Goal: Task Accomplishment & Management: Complete application form

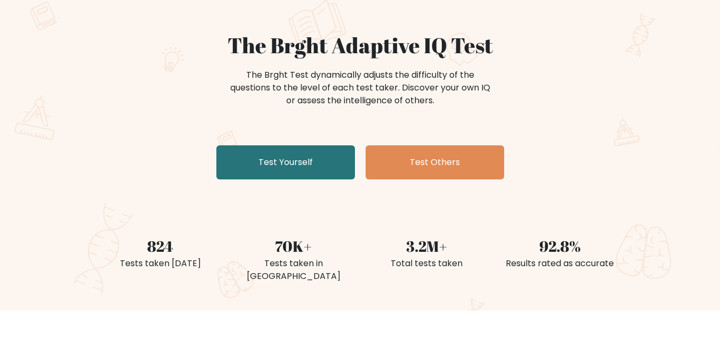
scroll to position [107, 0]
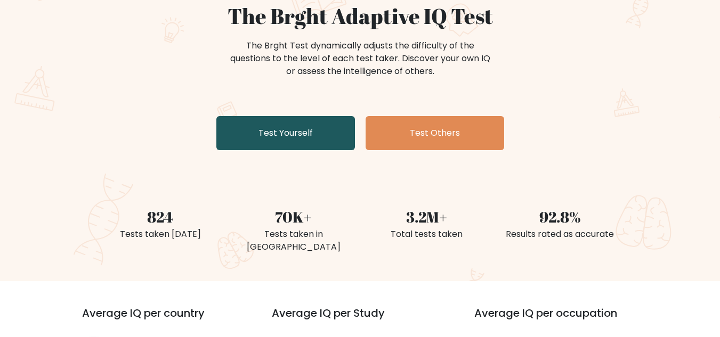
click at [271, 139] on link "Test Yourself" at bounding box center [285, 133] width 139 height 34
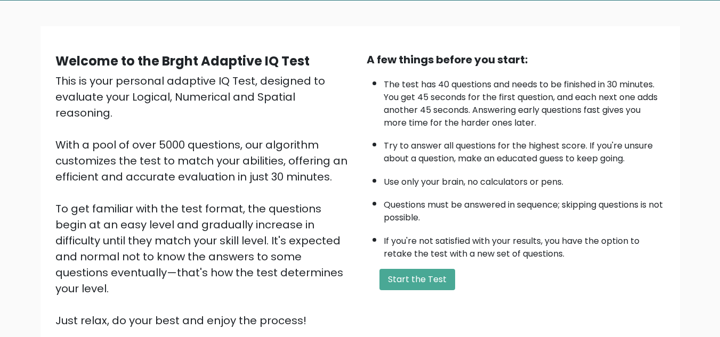
scroll to position [107, 0]
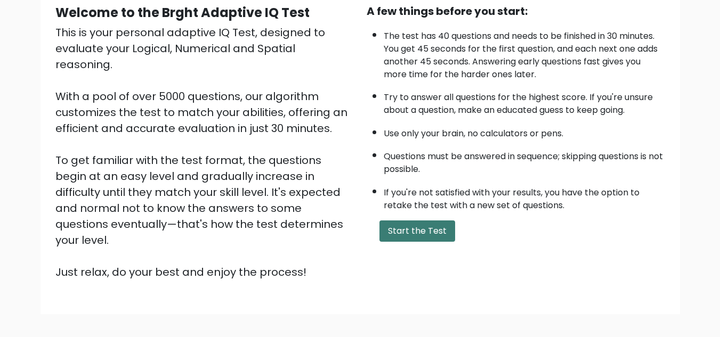
click at [426, 236] on button "Start the Test" at bounding box center [418, 231] width 76 height 21
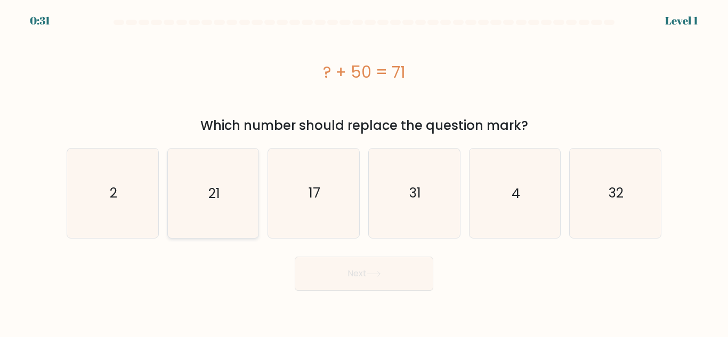
click at [218, 191] on text "21" at bounding box center [214, 193] width 12 height 19
click at [364, 172] on input "b. 21" at bounding box center [364, 170] width 1 height 3
radio input "true"
click at [340, 272] on button "Next" at bounding box center [364, 274] width 139 height 34
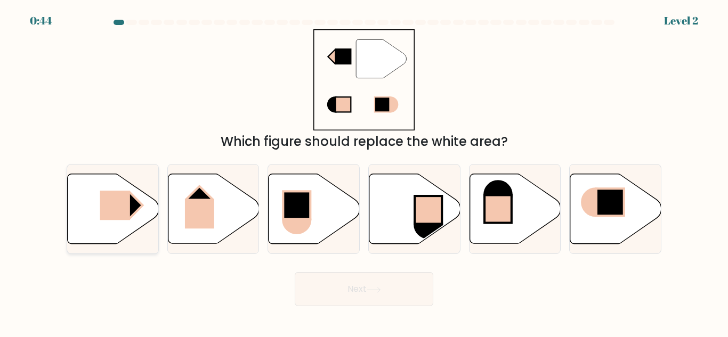
click at [118, 207] on rect at bounding box center [115, 205] width 30 height 29
click at [364, 172] on input "a." at bounding box center [364, 170] width 1 height 3
radio input "true"
click at [352, 288] on button "Next" at bounding box center [364, 289] width 139 height 34
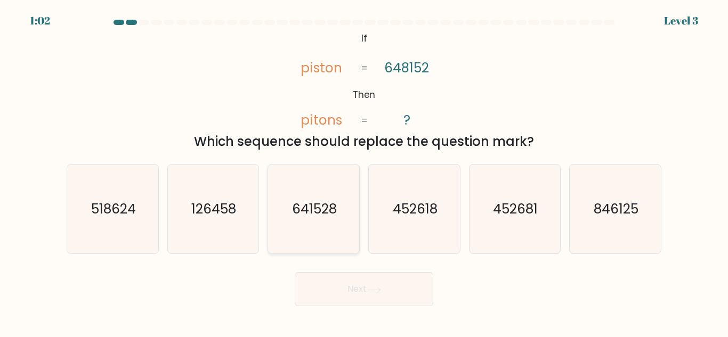
click at [311, 212] on text "641528" at bounding box center [314, 209] width 45 height 19
click at [364, 172] on input "c. 641528" at bounding box center [364, 170] width 1 height 3
radio input "true"
click at [347, 289] on button "Next" at bounding box center [364, 289] width 139 height 34
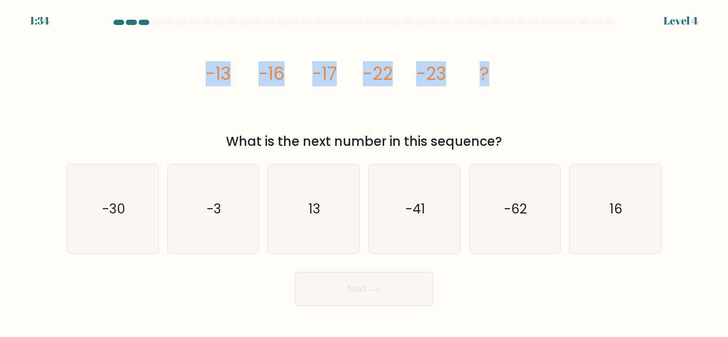
drag, startPoint x: 201, startPoint y: 74, endPoint x: 489, endPoint y: 75, distance: 288.4
click at [489, 75] on div "image/svg+xml -13 -16 -17 -22 -23 ? What is the next number in this sequence?" at bounding box center [364, 90] width 608 height 122
drag, startPoint x: 311, startPoint y: 114, endPoint x: 234, endPoint y: 108, distance: 78.1
click at [311, 114] on icon "image/svg+xml -13 -16 -17 -22 -23 ?" at bounding box center [364, 79] width 320 height 101
click at [188, 76] on div "image/svg+xml -13 -16 -17 -22 -23 ? What is the next number in this sequence?" at bounding box center [364, 90] width 608 height 122
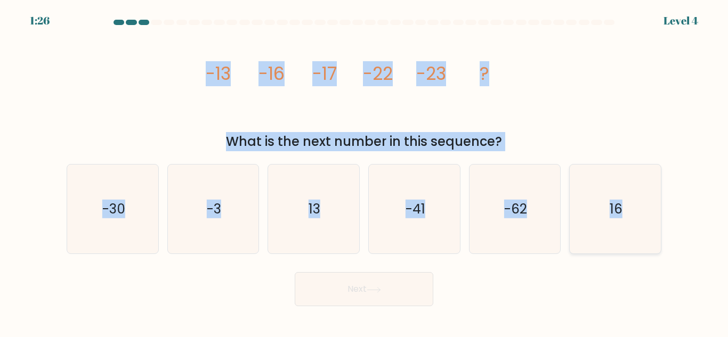
drag, startPoint x: 199, startPoint y: 71, endPoint x: 627, endPoint y: 206, distance: 449.2
click at [627, 206] on form at bounding box center [364, 163] width 728 height 287
copy form "-13 -16 -17 -22 -23 ? What is the next number in this sequence? a. -30 b. -3 c.…"
click at [141, 124] on div "image/svg+xml -13 -16 -17 -22 -23 ? What is the next number in this sequence?" at bounding box center [364, 90] width 608 height 122
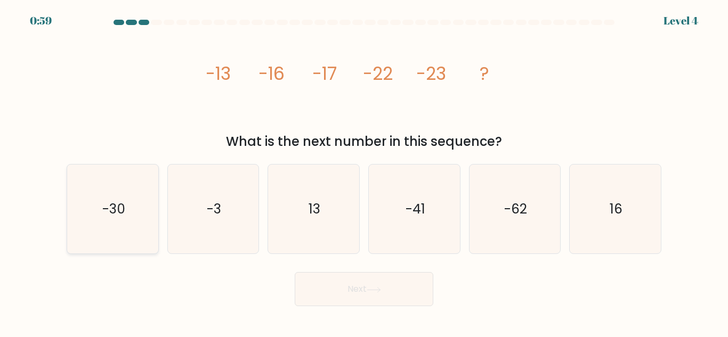
click at [124, 214] on text "-30" at bounding box center [113, 209] width 23 height 19
click at [364, 172] on input "a. -30" at bounding box center [364, 170] width 1 height 3
radio input "true"
click at [358, 281] on button "Next" at bounding box center [364, 289] width 139 height 34
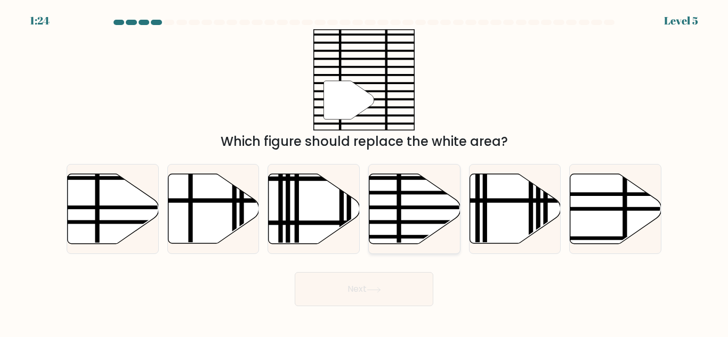
click at [439, 205] on icon at bounding box center [414, 209] width 91 height 70
click at [365, 172] on input "d." at bounding box center [364, 170] width 1 height 3
radio input "true"
click at [368, 290] on button "Next" at bounding box center [364, 289] width 139 height 34
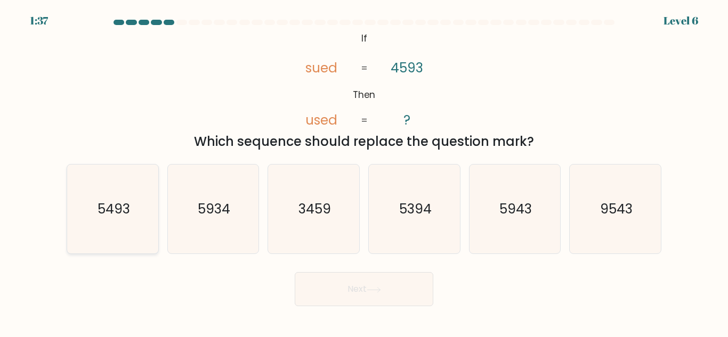
click at [112, 216] on text "5493" at bounding box center [113, 209] width 33 height 19
click at [364, 172] on input "a. 5493" at bounding box center [364, 170] width 1 height 3
radio input "true"
click at [381, 289] on icon at bounding box center [374, 290] width 14 height 6
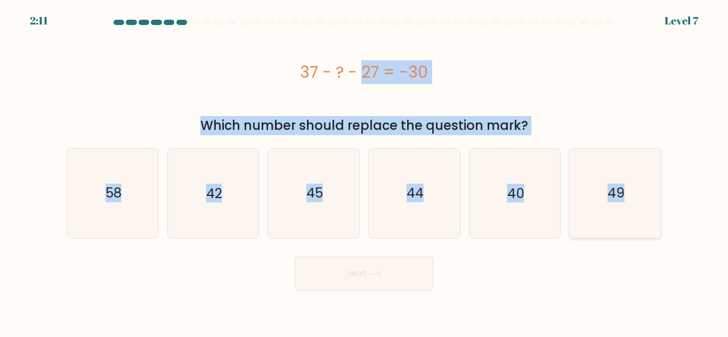
drag, startPoint x: 296, startPoint y: 69, endPoint x: 633, endPoint y: 180, distance: 355.2
click at [633, 180] on form "a." at bounding box center [364, 155] width 728 height 271
copy form "37 - ? - 27 = -30 Which number should replace the question mark? a. 58 b. 42 c.…"
click at [186, 84] on div "37 - ? - 27 = -30" at bounding box center [364, 72] width 595 height 24
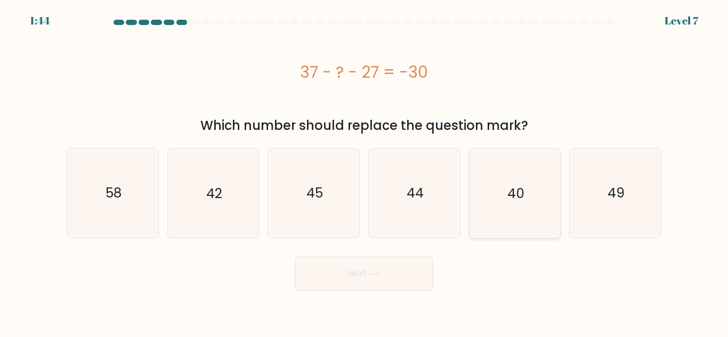
click at [504, 192] on icon "40" at bounding box center [514, 193] width 89 height 89
click at [365, 172] on input "e. 40" at bounding box center [364, 170] width 1 height 3
radio input "true"
click at [396, 271] on button "Next" at bounding box center [364, 274] width 139 height 34
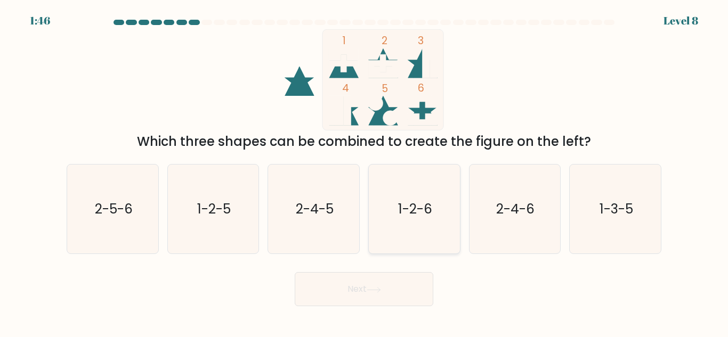
click at [404, 227] on icon "1-2-6" at bounding box center [414, 209] width 89 height 89
click at [365, 172] on input "d. 1-2-6" at bounding box center [364, 170] width 1 height 3
radio input "true"
click at [394, 293] on button "Next" at bounding box center [364, 289] width 139 height 34
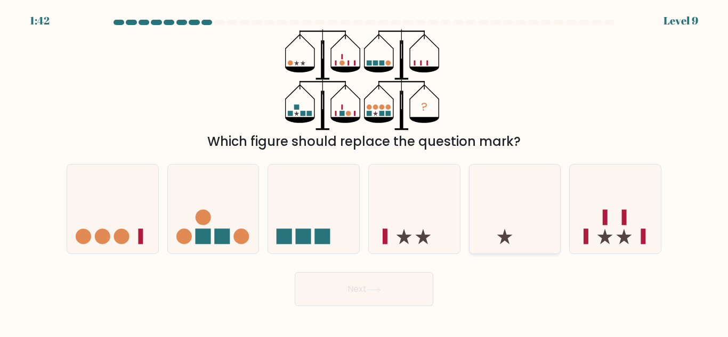
click at [537, 204] on icon at bounding box center [515, 209] width 91 height 75
click at [365, 172] on input "e." at bounding box center [364, 170] width 1 height 3
radio input "true"
click at [355, 293] on button "Next" at bounding box center [364, 289] width 139 height 34
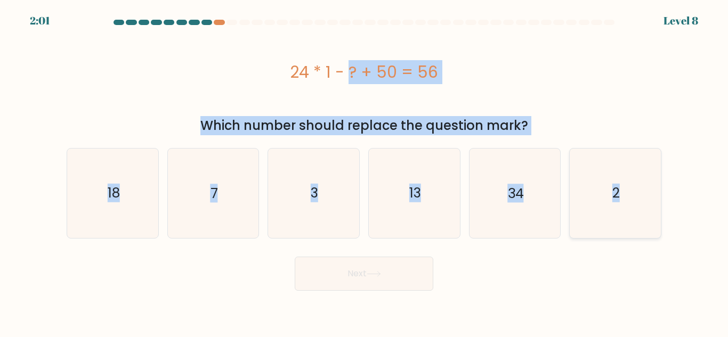
drag, startPoint x: 286, startPoint y: 66, endPoint x: 630, endPoint y: 196, distance: 367.2
click at [630, 196] on form "a. 7" at bounding box center [364, 155] width 728 height 271
copy form "24 * 1 - ? + 50 = 56 Which number should replace the question mark? a. 18 b. 7 …"
click at [567, 67] on div "24 * 1 - ? + 50 = 56" at bounding box center [364, 72] width 595 height 24
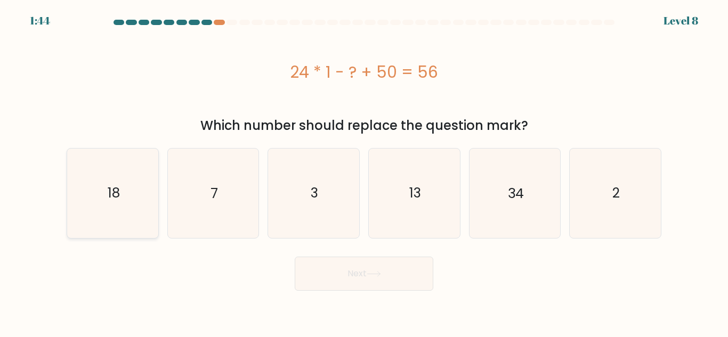
click at [117, 195] on text "18" at bounding box center [113, 193] width 12 height 19
click at [364, 172] on input "a. 18" at bounding box center [364, 170] width 1 height 3
radio input "true"
click at [358, 278] on button "Next" at bounding box center [364, 274] width 139 height 34
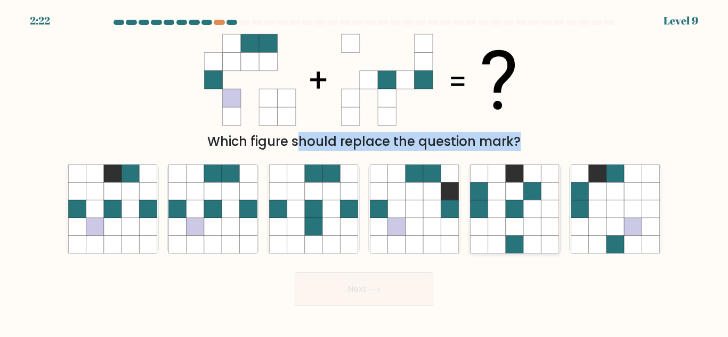
drag, startPoint x: 185, startPoint y: 30, endPoint x: 511, endPoint y: 174, distance: 356.6
click at [511, 174] on form at bounding box center [364, 163] width 728 height 287
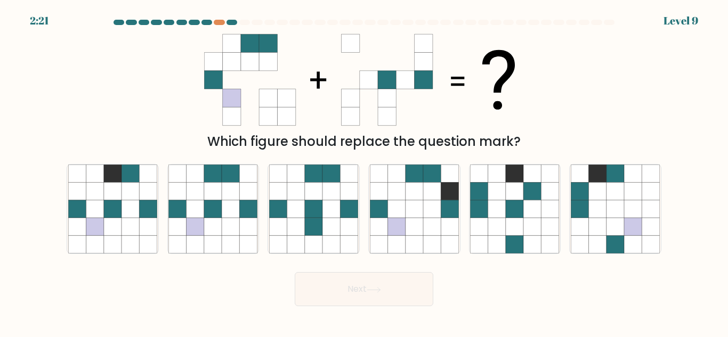
click at [132, 96] on div "Which figure should replace the question mark?" at bounding box center [364, 90] width 608 height 122
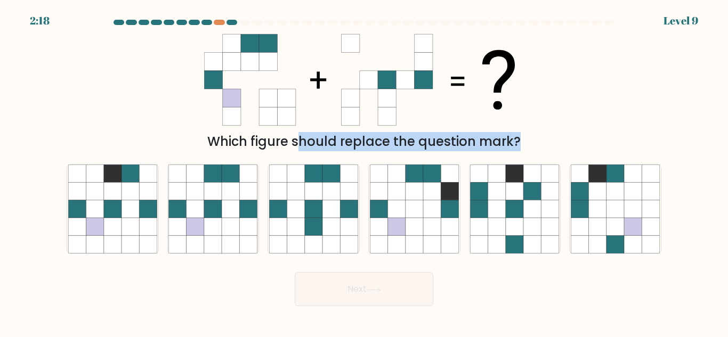
drag, startPoint x: 205, startPoint y: 38, endPoint x: 389, endPoint y: 162, distance: 222.1
click at [389, 160] on form at bounding box center [364, 163] width 728 height 287
click at [176, 134] on div "Which figure should replace the question mark?" at bounding box center [364, 141] width 582 height 19
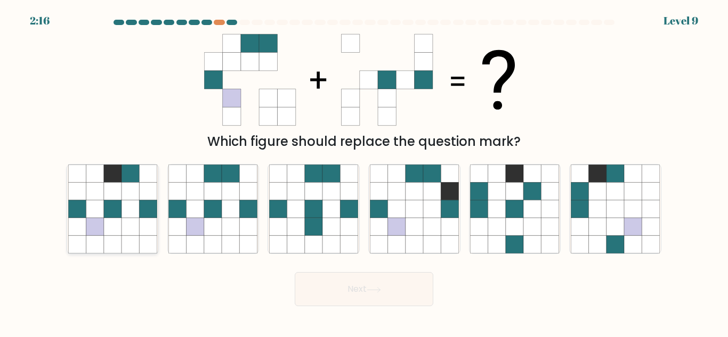
click at [110, 202] on icon at bounding box center [113, 209] width 18 height 18
click at [364, 172] on input "a." at bounding box center [364, 170] width 1 height 3
radio input "true"
click at [202, 216] on icon at bounding box center [196, 209] width 18 height 18
click at [364, 172] on input "b." at bounding box center [364, 170] width 1 height 3
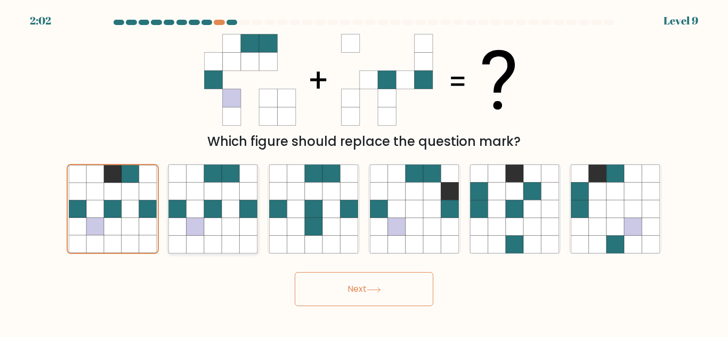
radio input "true"
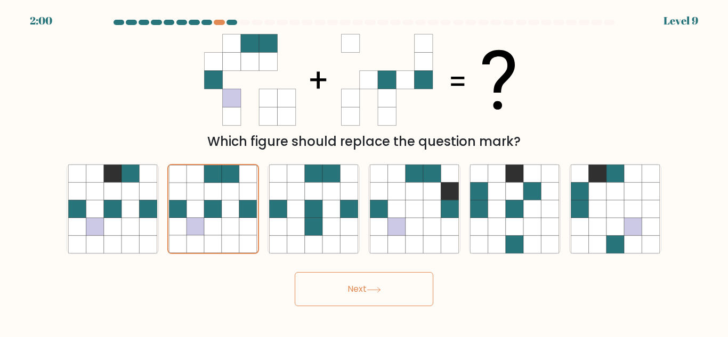
click at [364, 284] on button "Next" at bounding box center [364, 289] width 139 height 34
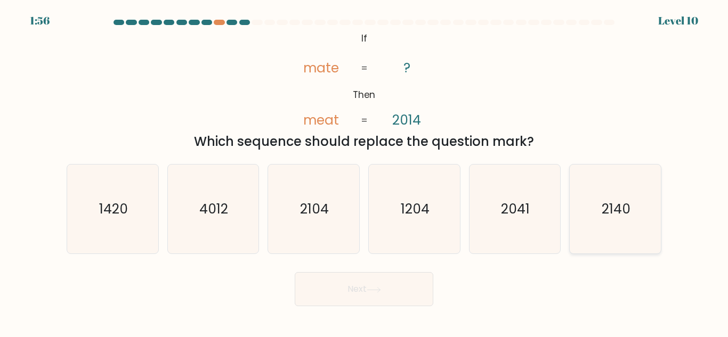
click at [609, 212] on text "2140" at bounding box center [616, 209] width 29 height 19
click at [365, 172] on input "f. 2140" at bounding box center [364, 170] width 1 height 3
radio input "true"
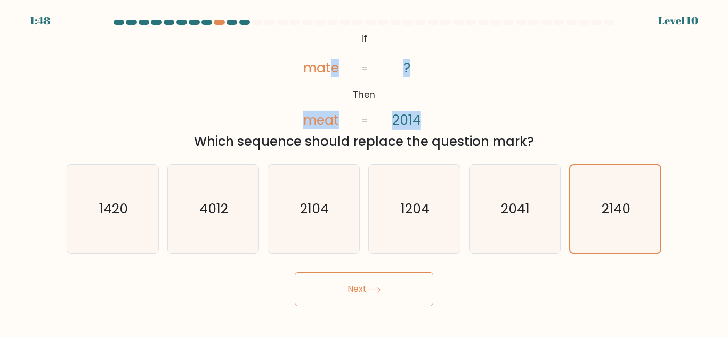
drag, startPoint x: 329, startPoint y: 36, endPoint x: 464, endPoint y: 123, distance: 160.7
click at [464, 123] on div "@import url('https://fonts.googleapis.com/css?family=Abril+Fatface:400,100,100i…" at bounding box center [364, 90] width 608 height 122
click at [256, 91] on div "@import url('https://fonts.googleapis.com/css?family=Abril+Fatface:400,100,100i…" at bounding box center [364, 90] width 608 height 122
drag, startPoint x: 324, startPoint y: 40, endPoint x: 428, endPoint y: 86, distance: 113.1
click at [428, 86] on icon "@import url('https://fonts.googleapis.com/css?family=Abril+Fatface:400,100,100i…" at bounding box center [364, 79] width 164 height 101
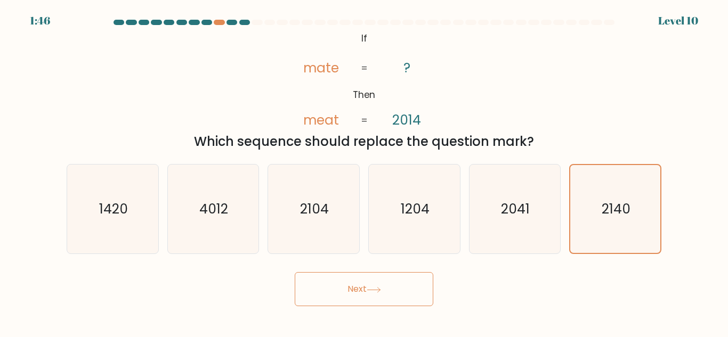
click at [246, 69] on div "@import url('https://fonts.googleapis.com/css?family=Abril+Fatface:400,100,100i…" at bounding box center [364, 90] width 608 height 122
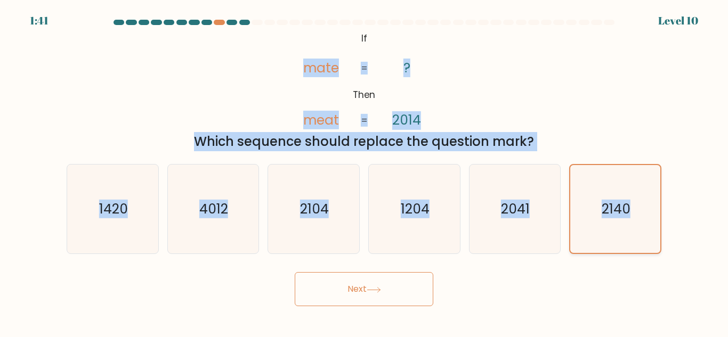
drag, startPoint x: 301, startPoint y: 65, endPoint x: 642, endPoint y: 191, distance: 363.3
click at [642, 193] on form "If ?" at bounding box center [364, 163] width 728 height 287
copy form "mate meat ? 2014 = = Which sequence should replace the question mark? a. 1420 b…"
click at [549, 107] on div "@import url('https://fonts.googleapis.com/css?family=Abril+Fatface:400,100,100i…" at bounding box center [364, 90] width 608 height 122
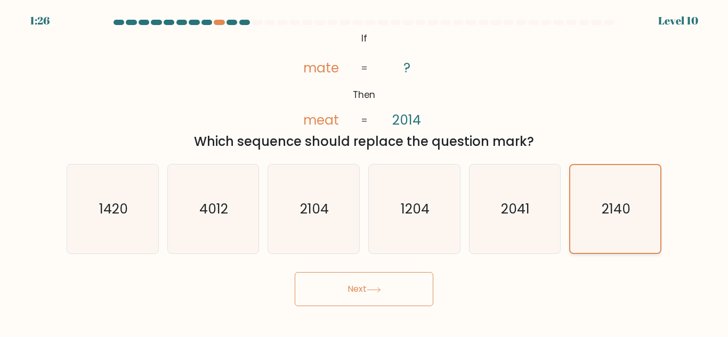
click at [604, 224] on icon "2140" at bounding box center [616, 209] width 88 height 88
click at [365, 172] on input "f. 2140" at bounding box center [364, 170] width 1 height 3
click at [381, 294] on button "Next" at bounding box center [364, 289] width 139 height 34
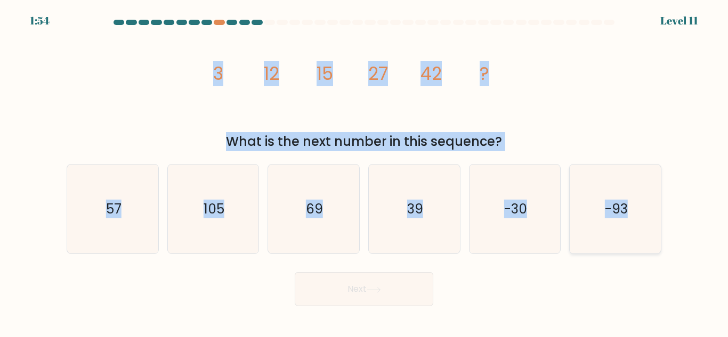
drag, startPoint x: 205, startPoint y: 63, endPoint x: 628, endPoint y: 203, distance: 445.2
click at [628, 203] on form at bounding box center [364, 163] width 728 height 287
copy form "3 12 15 27 42 ? What is the next number in this sequence? a. 57 b. 105 c. 69 d.…"
click at [578, 108] on div "image/svg+xml 3 12 15 27 42 ? What is the next number in this sequence?" at bounding box center [364, 90] width 608 height 122
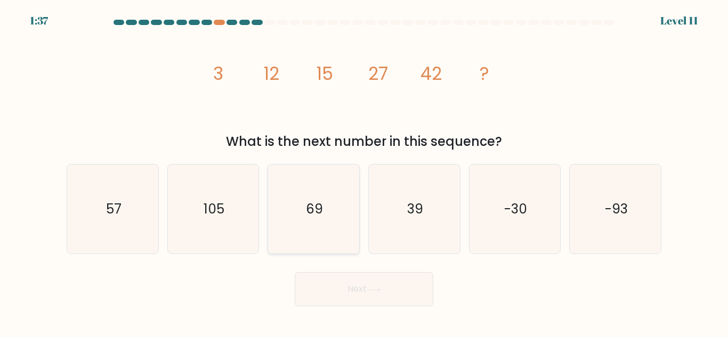
click at [338, 221] on icon "69" at bounding box center [313, 209] width 89 height 89
click at [364, 172] on input "c. 69" at bounding box center [364, 170] width 1 height 3
radio input "true"
click at [344, 292] on button "Next" at bounding box center [364, 289] width 139 height 34
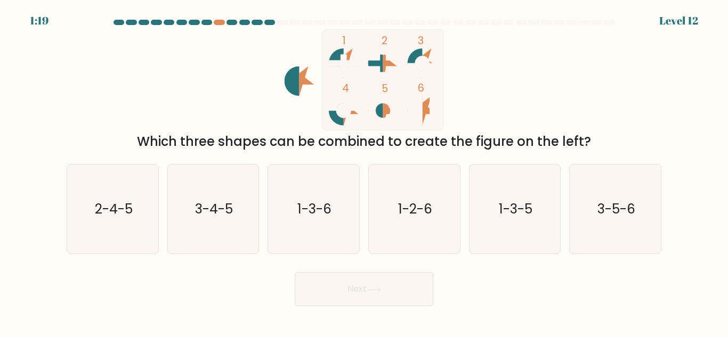
click at [384, 62] on icon at bounding box center [390, 64] width 15 height 30
click at [119, 202] on text "2-4-5" at bounding box center [113, 209] width 38 height 19
click at [364, 172] on input "a. 2-4-5" at bounding box center [364, 170] width 1 height 3
radio input "true"
click at [233, 199] on icon "3-4-5" at bounding box center [212, 209] width 89 height 89
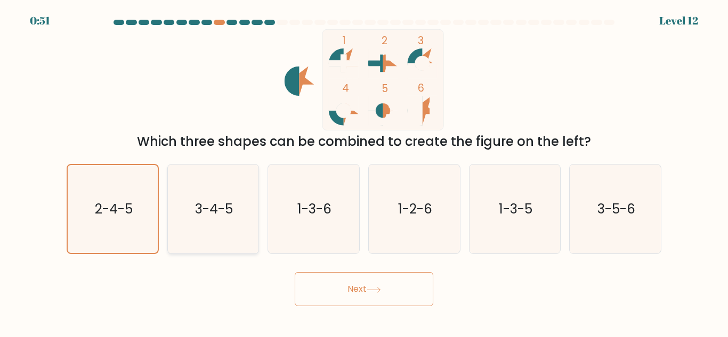
click at [364, 172] on input "b. 3-4-5" at bounding box center [364, 170] width 1 height 3
radio input "true"
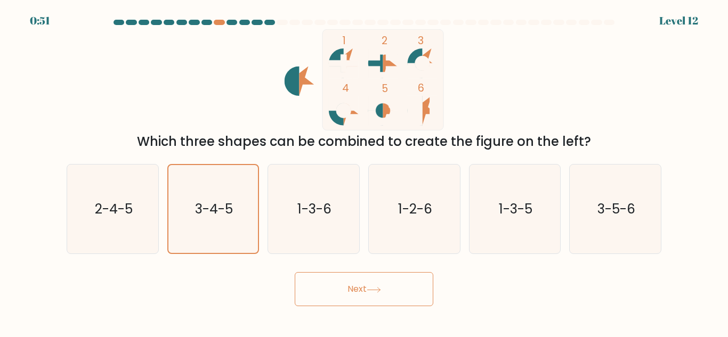
click at [357, 284] on button "Next" at bounding box center [364, 289] width 139 height 34
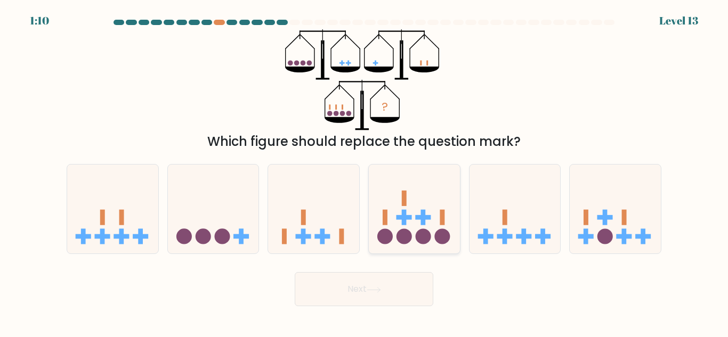
click at [414, 231] on icon at bounding box center [414, 209] width 91 height 75
click at [365, 172] on input "d." at bounding box center [364, 170] width 1 height 3
radio input "true"
click at [378, 285] on button "Next" at bounding box center [364, 289] width 139 height 34
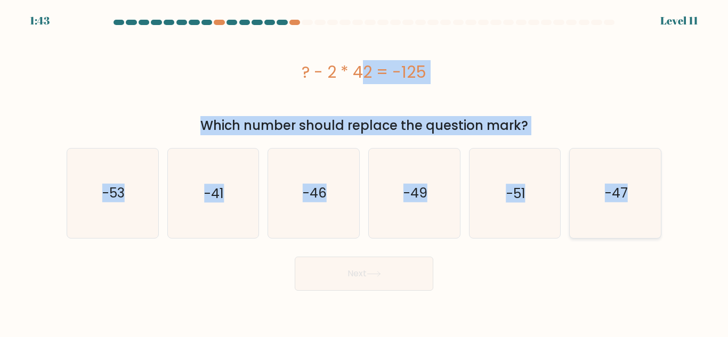
drag, startPoint x: 287, startPoint y: 61, endPoint x: 645, endPoint y: 198, distance: 383.1
click at [645, 198] on form "a." at bounding box center [364, 155] width 728 height 271
copy form "? - 2 * 42 = -125 Which number should replace the question mark? a. -53 b. -41 …"
click at [179, 83] on div "? - 2 * 42 = -125" at bounding box center [364, 72] width 595 height 24
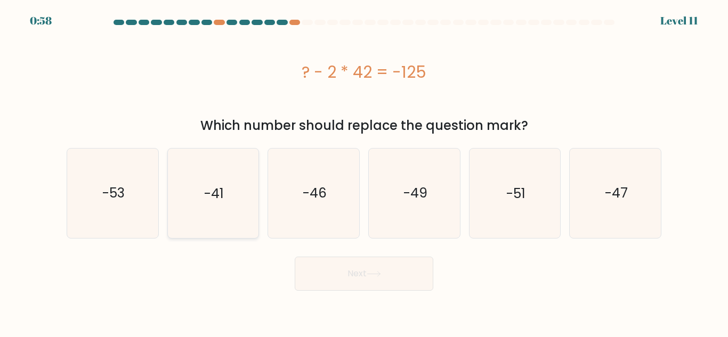
click at [220, 186] on text "-41" at bounding box center [214, 193] width 20 height 19
click at [364, 172] on input "b. -41" at bounding box center [364, 170] width 1 height 3
radio input "true"
click at [347, 272] on button "Next" at bounding box center [364, 274] width 139 height 34
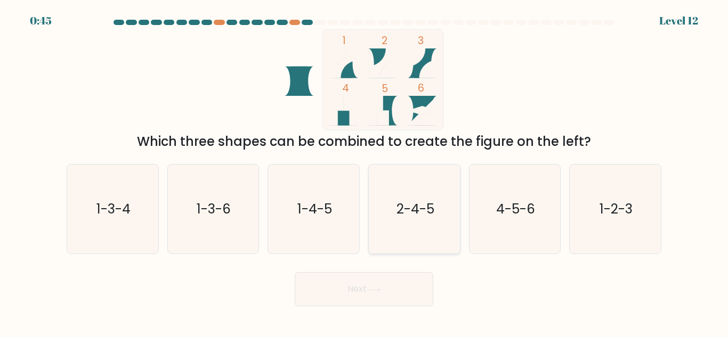
click at [417, 190] on icon "2-4-5" at bounding box center [414, 209] width 89 height 89
click at [365, 172] on input "d. 2-4-5" at bounding box center [364, 170] width 1 height 3
radio input "true"
click at [389, 294] on button "Next" at bounding box center [364, 289] width 139 height 34
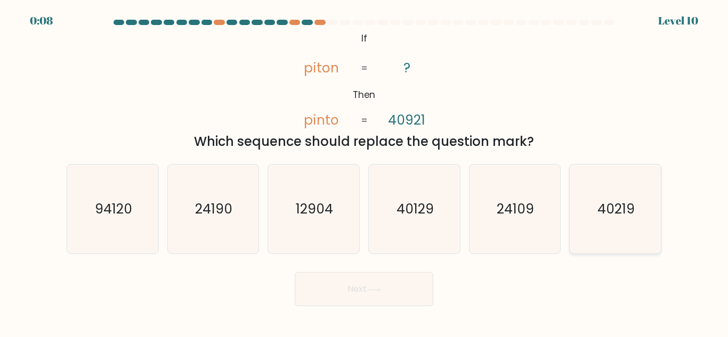
click at [614, 215] on text "40219" at bounding box center [616, 209] width 37 height 19
click at [365, 172] on input "f. 40219" at bounding box center [364, 170] width 1 height 3
radio input "true"
click at [399, 286] on button "Next" at bounding box center [364, 289] width 139 height 34
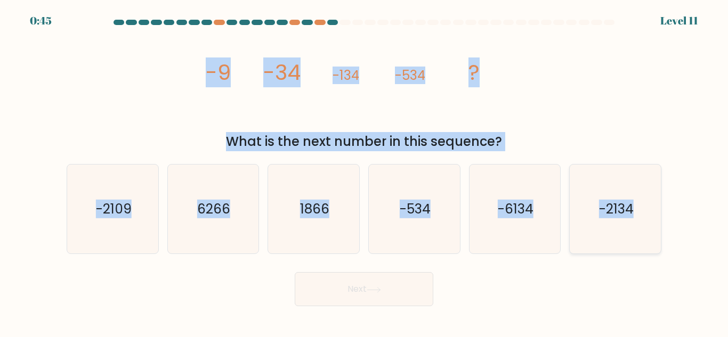
drag, startPoint x: 183, startPoint y: 57, endPoint x: 637, endPoint y: 205, distance: 477.3
click at [637, 205] on form at bounding box center [364, 163] width 728 height 287
copy form "-9 -34 -134 -534 ? What is the next number in this sequence? a. -2109 b. 6266 c…"
click at [609, 130] on div "image/svg+xml -9 -34 -134 -534 ? What is the next number in this sequence?" at bounding box center [364, 90] width 608 height 122
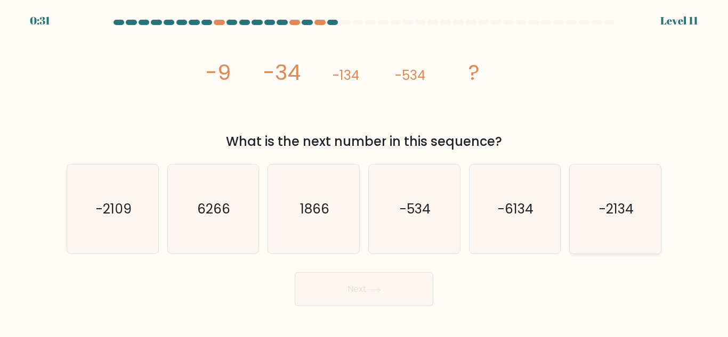
click at [626, 228] on icon "-2134" at bounding box center [615, 209] width 89 height 89
click at [365, 172] on input "f. -2134" at bounding box center [364, 170] width 1 height 3
radio input "true"
click at [403, 292] on button "Next" at bounding box center [364, 289] width 139 height 34
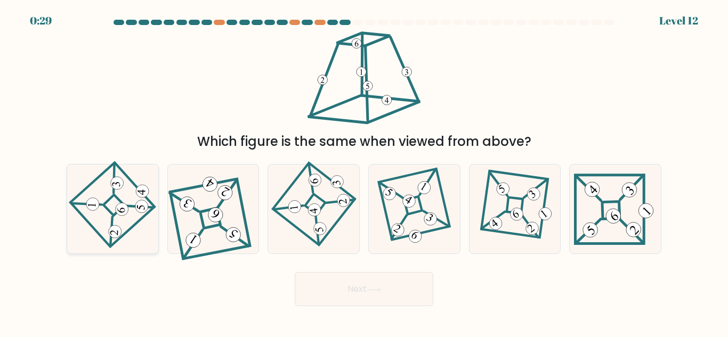
click at [115, 211] on icon at bounding box center [113, 209] width 62 height 71
click at [364, 172] on input "a." at bounding box center [364, 170] width 1 height 3
radio input "true"
click at [382, 297] on button "Next" at bounding box center [364, 289] width 139 height 34
click at [352, 291] on button "Next" at bounding box center [364, 289] width 139 height 34
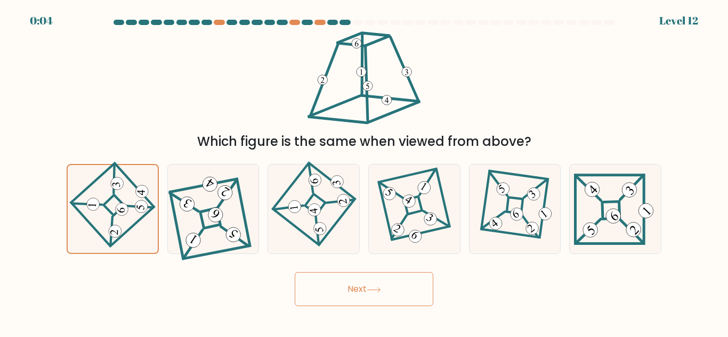
click at [350, 291] on button "Next" at bounding box center [364, 289] width 139 height 34
click at [377, 288] on icon at bounding box center [374, 290] width 14 height 6
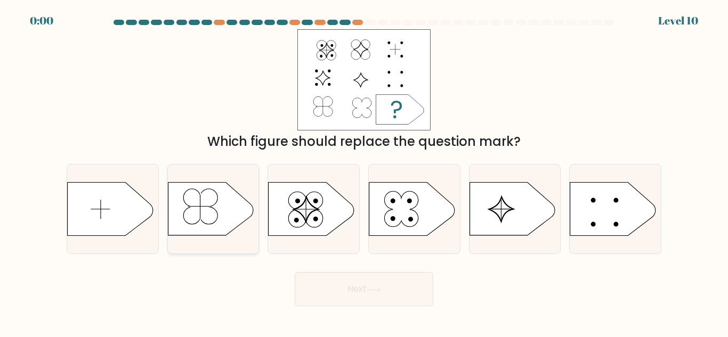
click at [220, 214] on icon at bounding box center [210, 209] width 85 height 53
click at [364, 172] on input "b." at bounding box center [364, 170] width 1 height 3
radio input "true"
click at [348, 293] on div "Next" at bounding box center [364, 286] width 608 height 39
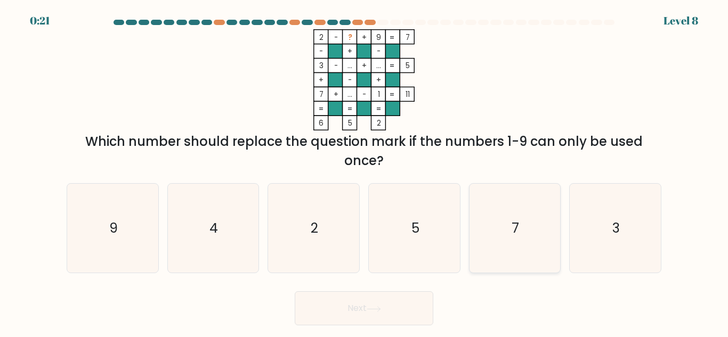
click at [524, 223] on icon "7" at bounding box center [514, 228] width 89 height 89
click at [365, 172] on input "e. 7" at bounding box center [364, 170] width 1 height 3
radio input "true"
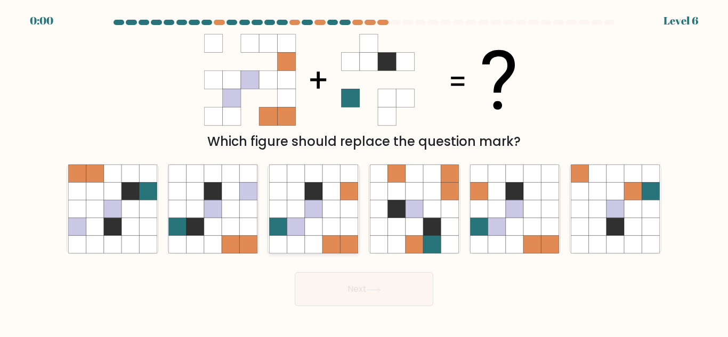
click at [340, 202] on icon at bounding box center [332, 209] width 18 height 18
click at [364, 172] on input "c." at bounding box center [364, 170] width 1 height 3
radio input "true"
click at [377, 296] on div "Next" at bounding box center [364, 286] width 608 height 39
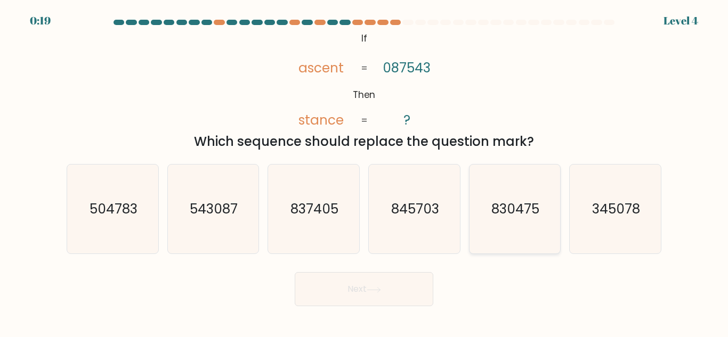
click at [513, 223] on icon "830475" at bounding box center [514, 209] width 89 height 89
click at [365, 172] on input "e. 830475" at bounding box center [364, 170] width 1 height 3
radio input "true"
click at [376, 295] on button "Next" at bounding box center [364, 289] width 139 height 34
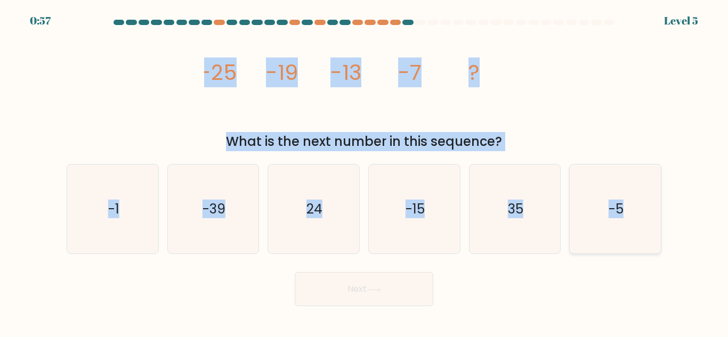
drag, startPoint x: 176, startPoint y: 66, endPoint x: 638, endPoint y: 223, distance: 488.2
click at [638, 223] on form at bounding box center [364, 163] width 728 height 287
copy form "-25 -19 -13 -7 ? What is the next number in this sequence? a. -1 b. -39 c. 24 d…"
click at [136, 90] on div "image/svg+xml -25 -19 -13 -7 ? What is the next number in this sequence?" at bounding box center [364, 90] width 608 height 122
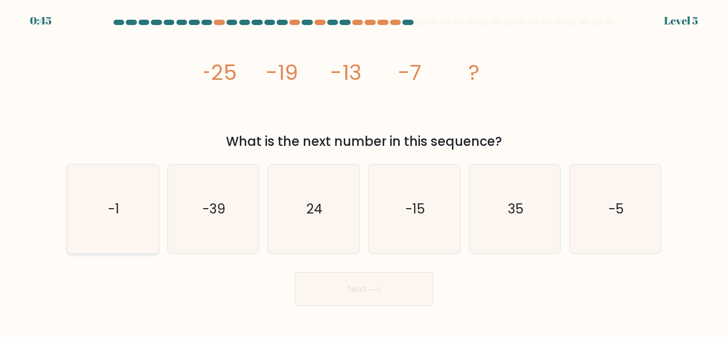
click at [139, 212] on icon "-1" at bounding box center [112, 209] width 89 height 89
click at [364, 172] on input "a. -1" at bounding box center [364, 170] width 1 height 3
radio input "true"
click at [366, 287] on button "Next" at bounding box center [364, 289] width 139 height 34
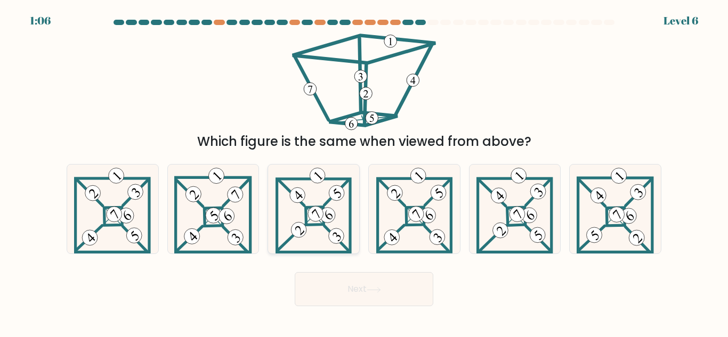
click at [310, 197] on icon at bounding box center [314, 209] width 76 height 89
click at [364, 172] on input "c." at bounding box center [364, 170] width 1 height 3
radio input "true"
click at [375, 285] on button "Next" at bounding box center [364, 289] width 139 height 34
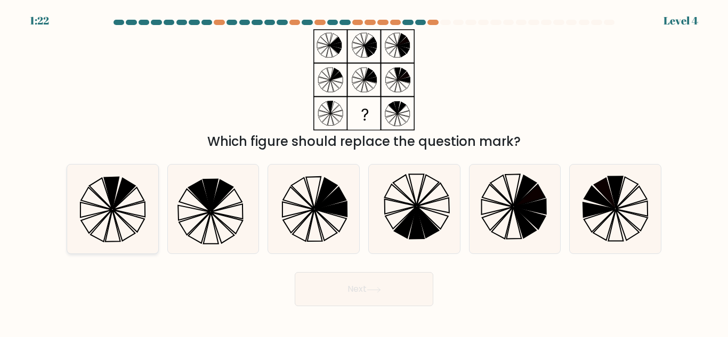
click at [110, 212] on icon at bounding box center [96, 221] width 30 height 23
click at [364, 172] on input "a." at bounding box center [364, 170] width 1 height 3
radio input "true"
click at [358, 294] on button "Next" at bounding box center [364, 289] width 139 height 34
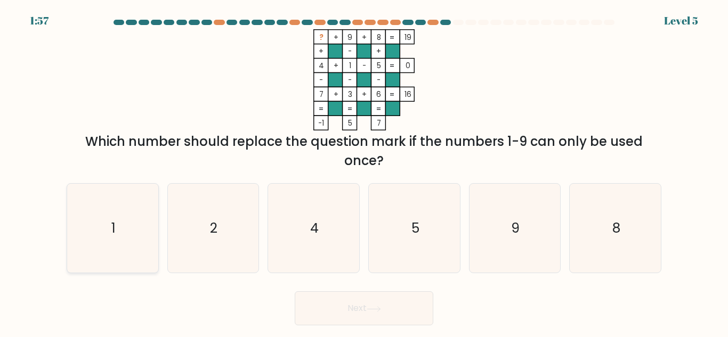
click at [128, 228] on icon "1" at bounding box center [112, 228] width 89 height 89
click at [364, 172] on input "a. 1" at bounding box center [364, 170] width 1 height 3
radio input "true"
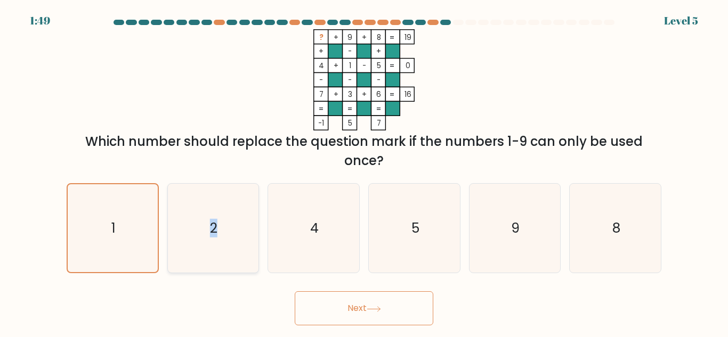
click at [214, 217] on icon "2" at bounding box center [212, 228] width 89 height 89
click at [229, 203] on icon "2" at bounding box center [212, 228] width 89 height 89
click at [364, 172] on input "b. 2" at bounding box center [364, 170] width 1 height 3
radio input "true"
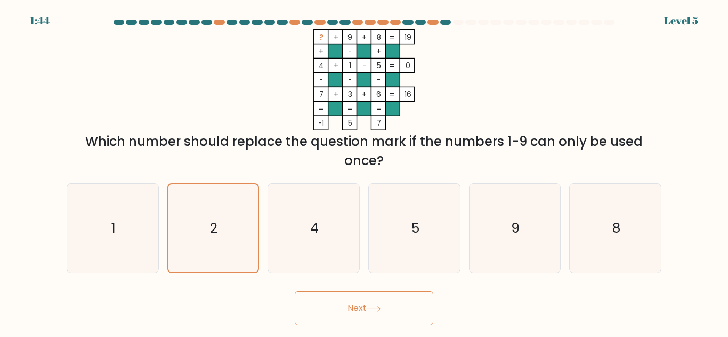
click at [343, 308] on button "Next" at bounding box center [364, 309] width 139 height 34
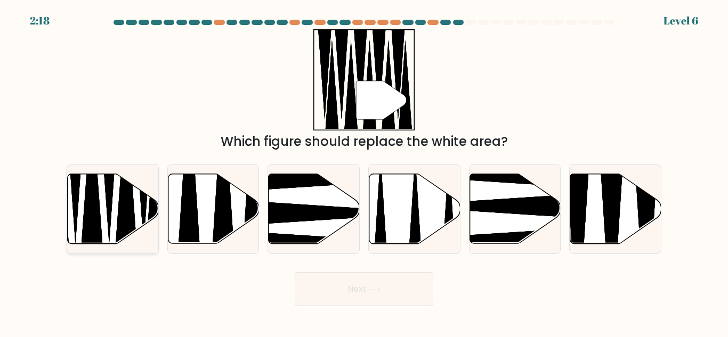
click at [112, 223] on icon at bounding box center [113, 209] width 91 height 70
click at [364, 172] on input "a." at bounding box center [364, 170] width 1 height 3
radio input "true"
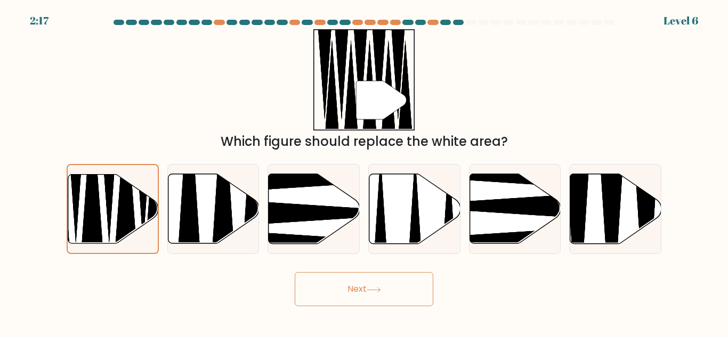
click at [350, 292] on button "Next" at bounding box center [364, 289] width 139 height 34
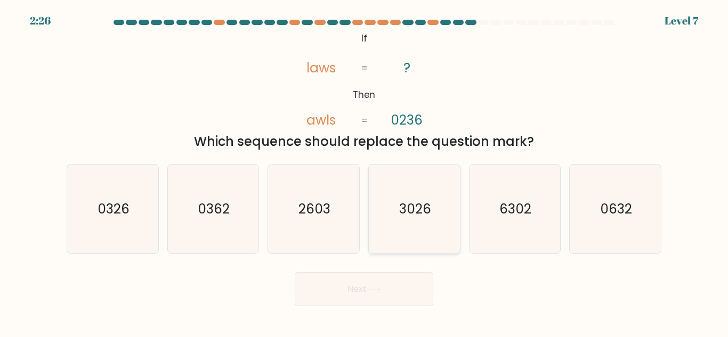
click at [393, 207] on icon "3026" at bounding box center [414, 209] width 89 height 89
click at [365, 172] on input "d. 3026" at bounding box center [364, 170] width 1 height 3
radio input "true"
click at [395, 296] on button "Next" at bounding box center [364, 289] width 139 height 34
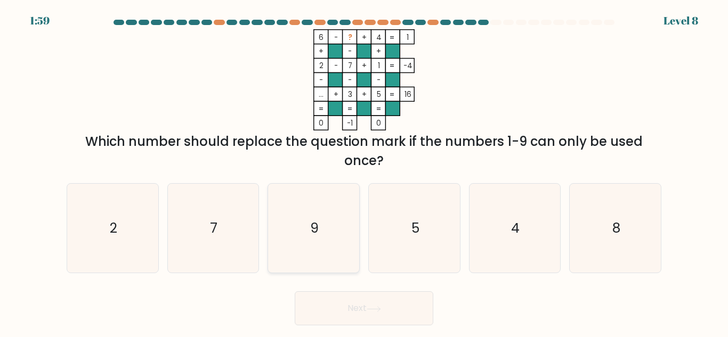
click at [325, 235] on icon "9" at bounding box center [313, 228] width 89 height 89
click at [364, 172] on input "c. 9" at bounding box center [364, 170] width 1 height 3
radio input "true"
click at [373, 314] on button "Next" at bounding box center [364, 309] width 139 height 34
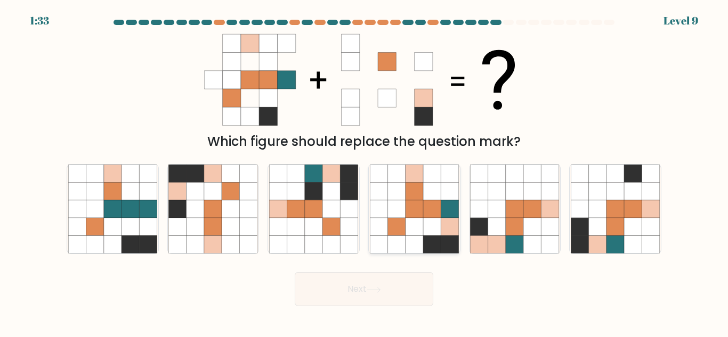
click at [452, 226] on icon at bounding box center [450, 227] width 18 height 18
click at [365, 172] on input "d." at bounding box center [364, 170] width 1 height 3
radio input "true"
click at [347, 295] on button "Next" at bounding box center [364, 289] width 139 height 34
click at [378, 286] on button "Next" at bounding box center [364, 289] width 139 height 34
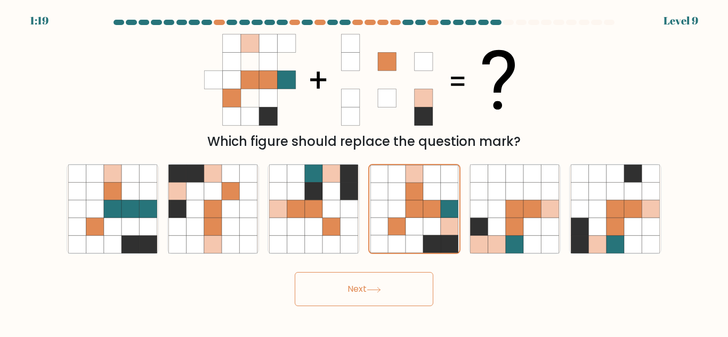
click at [352, 293] on button "Next" at bounding box center [364, 289] width 139 height 34
click at [370, 292] on icon at bounding box center [374, 290] width 14 height 6
click at [340, 291] on button "Next" at bounding box center [364, 289] width 139 height 34
click at [433, 222] on icon at bounding box center [432, 227] width 18 height 18
click at [365, 172] on input "d." at bounding box center [364, 170] width 1 height 3
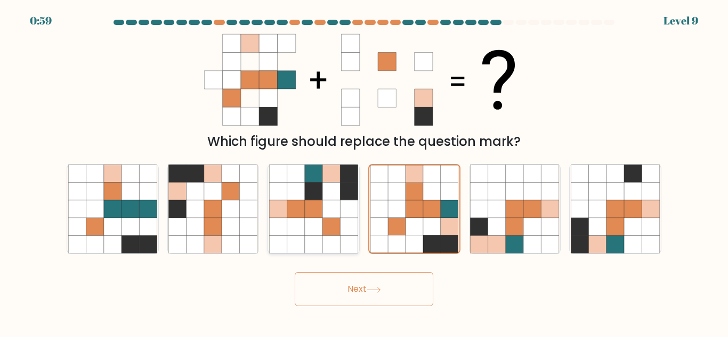
click at [354, 228] on icon at bounding box center [350, 227] width 18 height 18
click at [364, 172] on input "c." at bounding box center [364, 170] width 1 height 3
radio input "true"
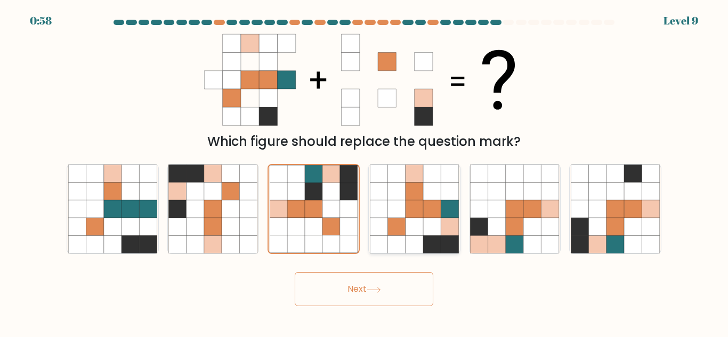
click at [405, 220] on icon at bounding box center [397, 227] width 18 height 18
click at [365, 172] on input "d." at bounding box center [364, 170] width 1 height 3
radio input "true"
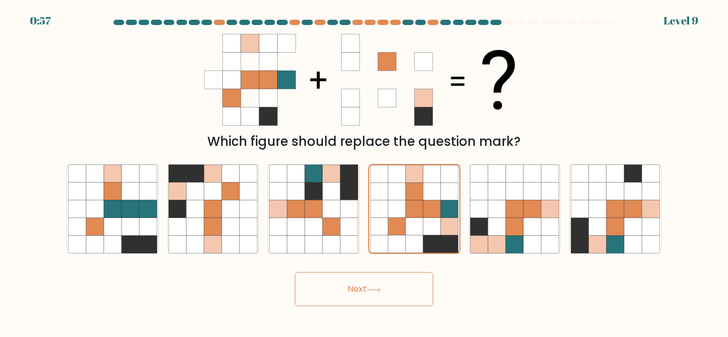
click at [375, 288] on icon at bounding box center [374, 290] width 14 height 6
click at [359, 289] on button "Next" at bounding box center [364, 289] width 139 height 34
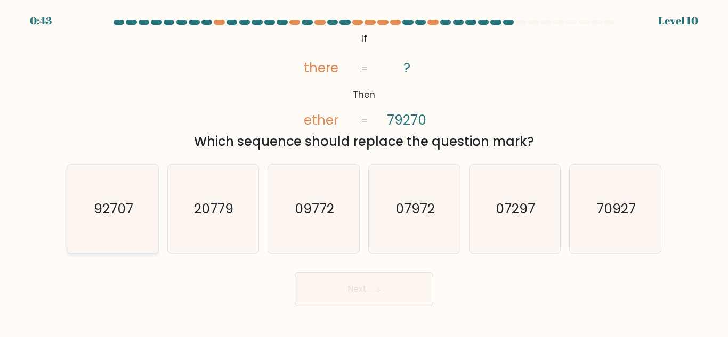
click at [129, 205] on text "92707" at bounding box center [113, 209] width 39 height 19
click at [364, 172] on input "a. 92707" at bounding box center [364, 170] width 1 height 3
radio input "true"
click at [363, 285] on button "Next" at bounding box center [364, 289] width 139 height 34
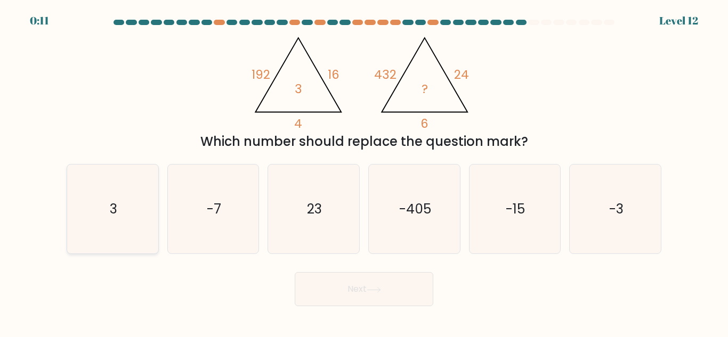
click at [131, 197] on icon "3" at bounding box center [112, 209] width 89 height 89
click at [364, 172] on input "a. 3" at bounding box center [364, 170] width 1 height 3
radio input "true"
click at [349, 297] on button "Next" at bounding box center [364, 289] width 139 height 34
click at [377, 296] on button "Next" at bounding box center [364, 289] width 139 height 34
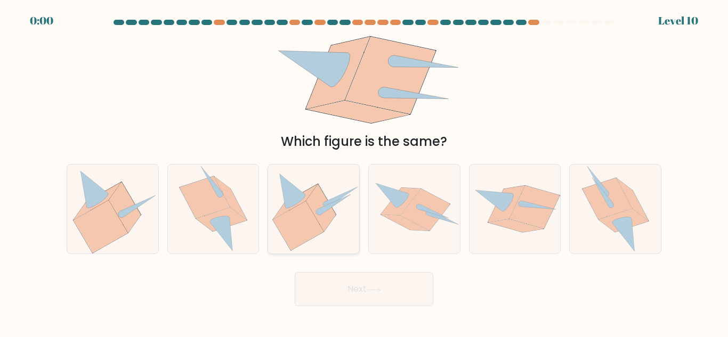
click at [326, 209] on icon at bounding box center [334, 205] width 33 height 20
click at [364, 172] on input "c." at bounding box center [364, 170] width 1 height 3
radio input "true"
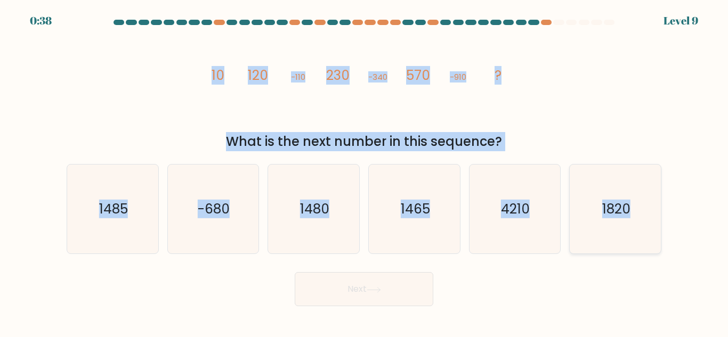
drag, startPoint x: 188, startPoint y: 73, endPoint x: 637, endPoint y: 195, distance: 465.2
click at [637, 195] on form at bounding box center [364, 163] width 728 height 287
copy form "10 120 -110 230 -340 570 -910 ? What is the next number in this sequence? a. 14…"
click at [307, 204] on text "1480" at bounding box center [314, 209] width 29 height 19
click at [364, 172] on input "c. [DATE]" at bounding box center [364, 170] width 1 height 3
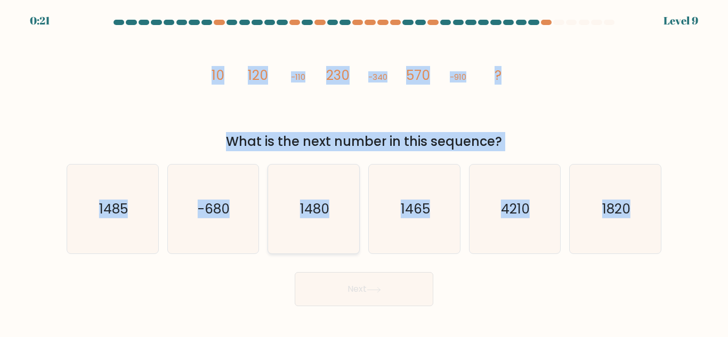
radio input "true"
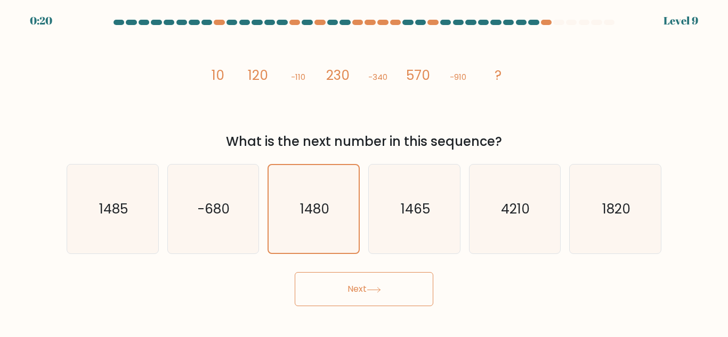
click at [366, 292] on button "Next" at bounding box center [364, 289] width 139 height 34
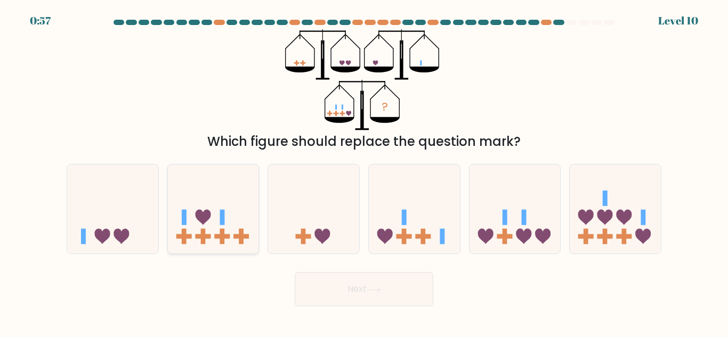
click at [232, 235] on icon at bounding box center [213, 209] width 91 height 75
click at [364, 172] on input "b." at bounding box center [364, 170] width 1 height 3
radio input "true"
click at [379, 292] on icon at bounding box center [374, 290] width 14 height 6
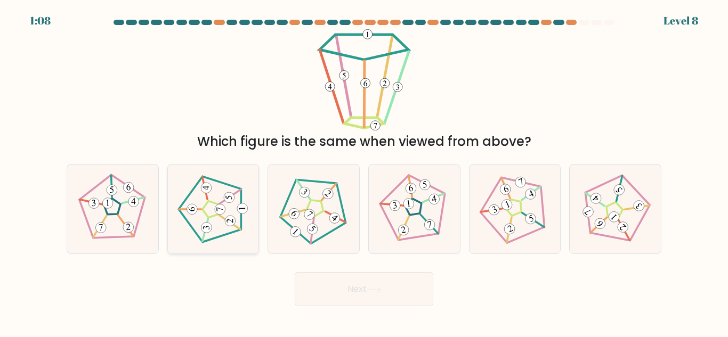
click at [214, 211] on icon at bounding box center [213, 209] width 71 height 71
click at [364, 172] on input "b." at bounding box center [364, 170] width 1 height 3
radio input "true"
click at [340, 283] on button "Next" at bounding box center [364, 289] width 139 height 34
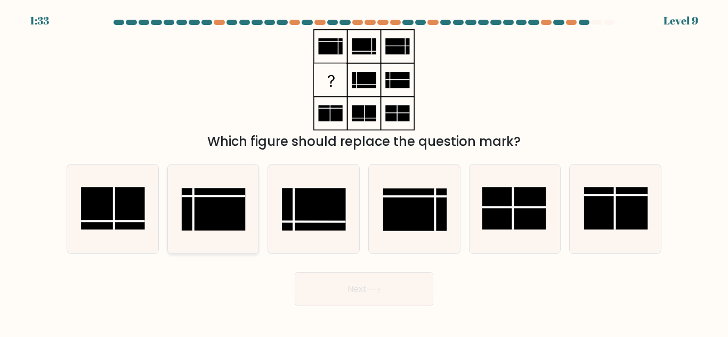
click at [219, 218] on rect at bounding box center [214, 209] width 64 height 43
click at [364, 172] on input "b." at bounding box center [364, 170] width 1 height 3
radio input "true"
click at [366, 288] on button "Next" at bounding box center [364, 289] width 139 height 34
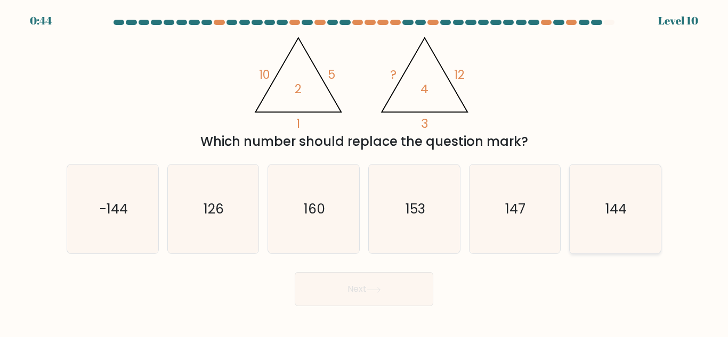
click at [605, 202] on icon "144" at bounding box center [615, 209] width 89 height 89
click at [365, 172] on input "f. 144" at bounding box center [364, 170] width 1 height 3
radio input "true"
click at [354, 294] on button "Next" at bounding box center [364, 289] width 139 height 34
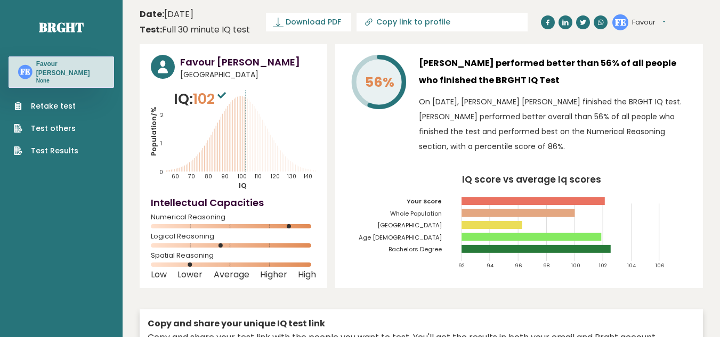
click at [62, 146] on link "Test Results" at bounding box center [46, 151] width 65 height 11
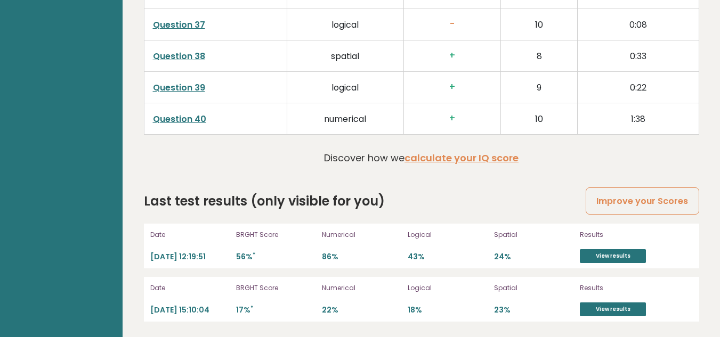
scroll to position [2802, 0]
click at [603, 255] on link "View results" at bounding box center [613, 256] width 66 height 14
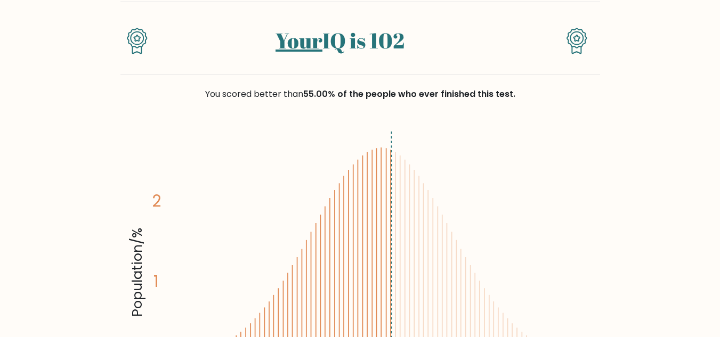
scroll to position [107, 0]
